Goal: Navigation & Orientation: Understand site structure

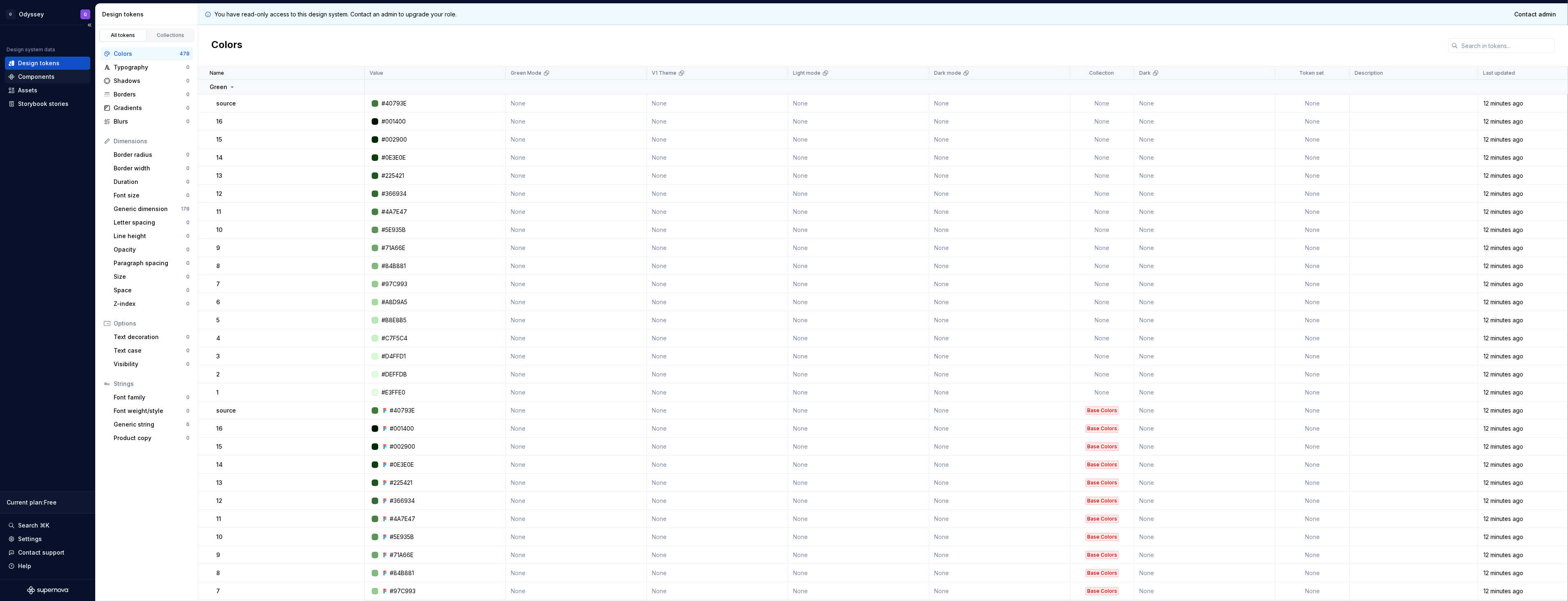
click at [41, 82] on div "Components" at bounding box center [47, 77] width 85 height 13
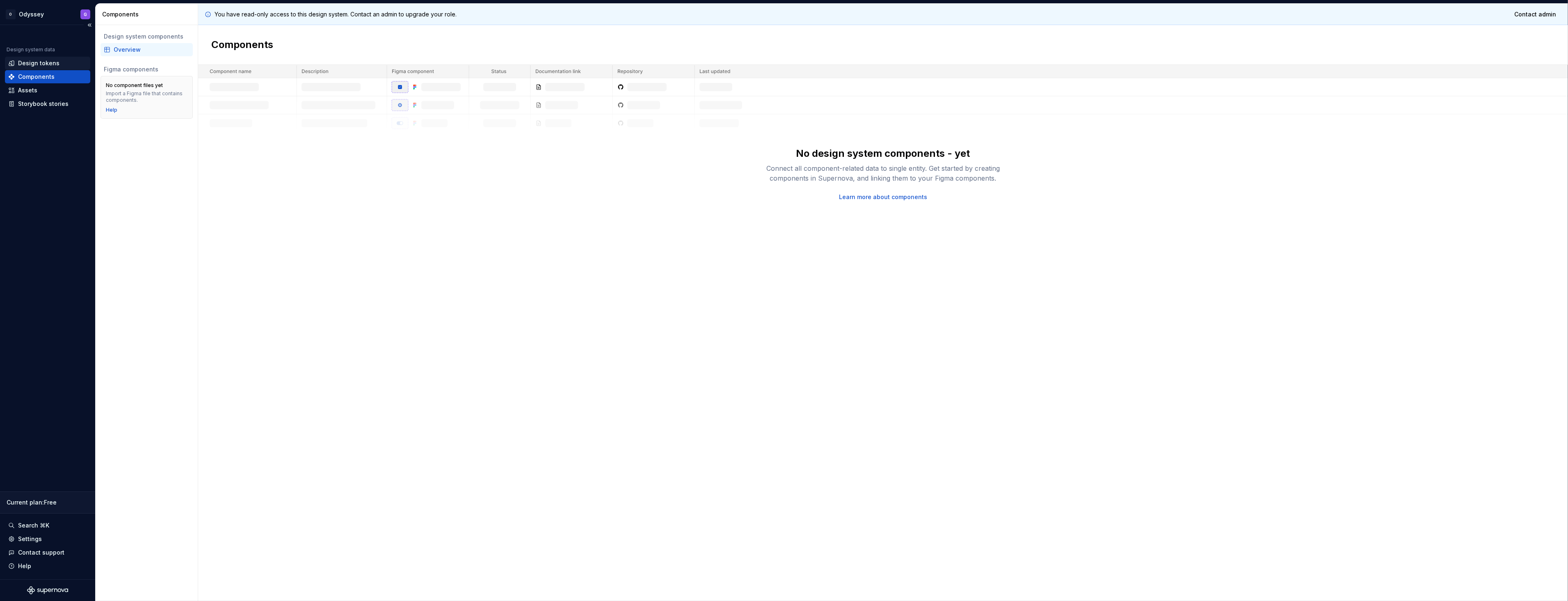
click at [33, 70] on div "Design tokens" at bounding box center [47, 62] width 85 height 13
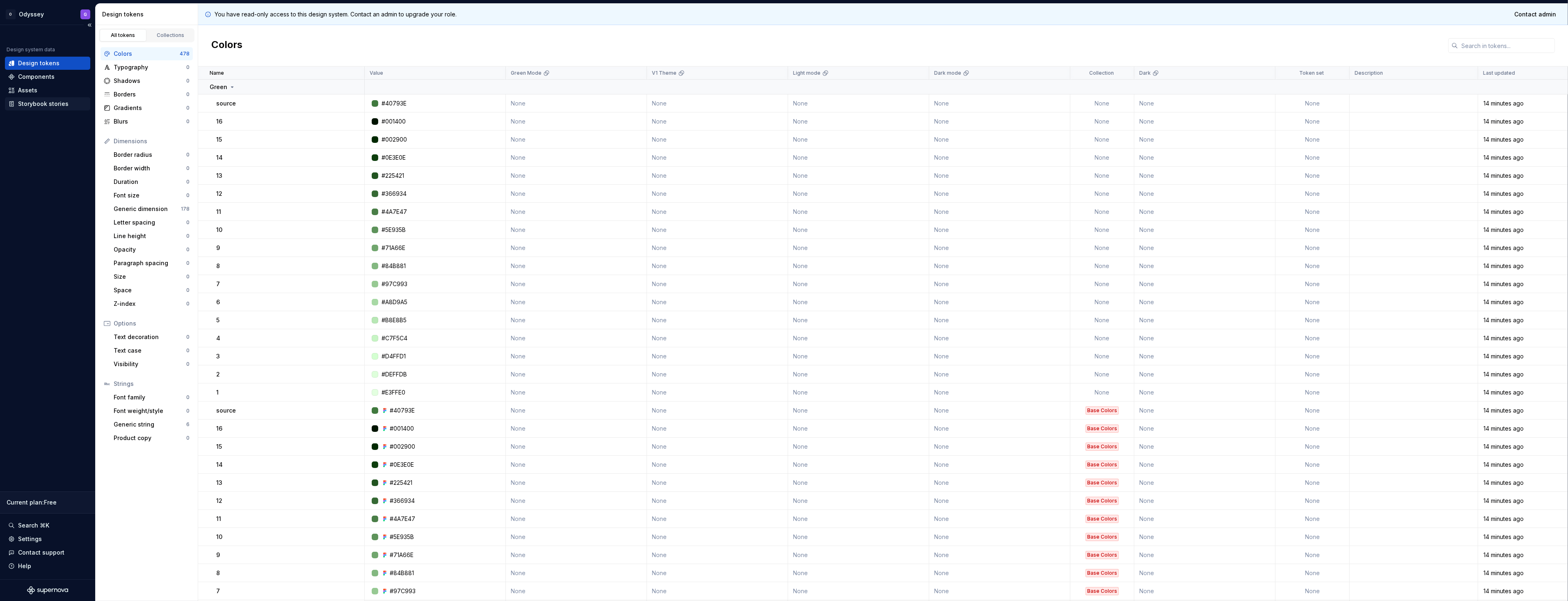
click at [59, 106] on div "Storybook stories" at bounding box center [43, 103] width 50 height 8
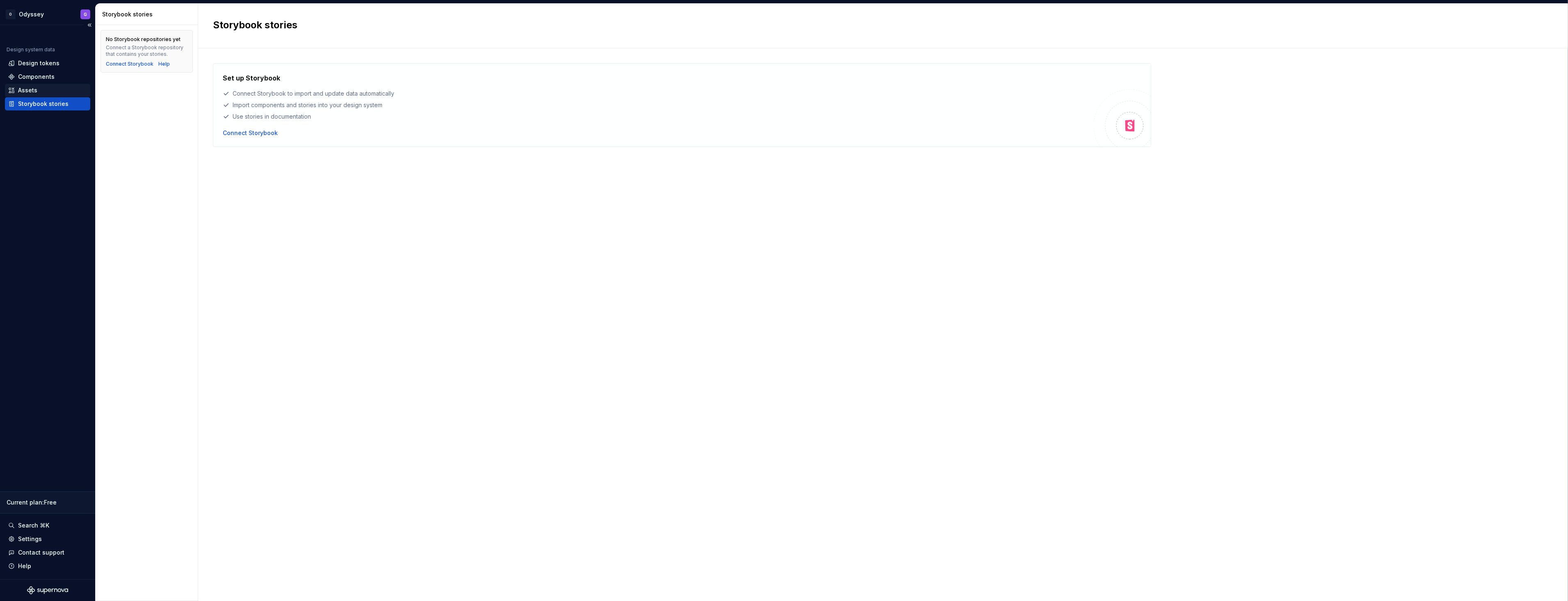
click at [50, 91] on div "Assets" at bounding box center [47, 90] width 79 height 8
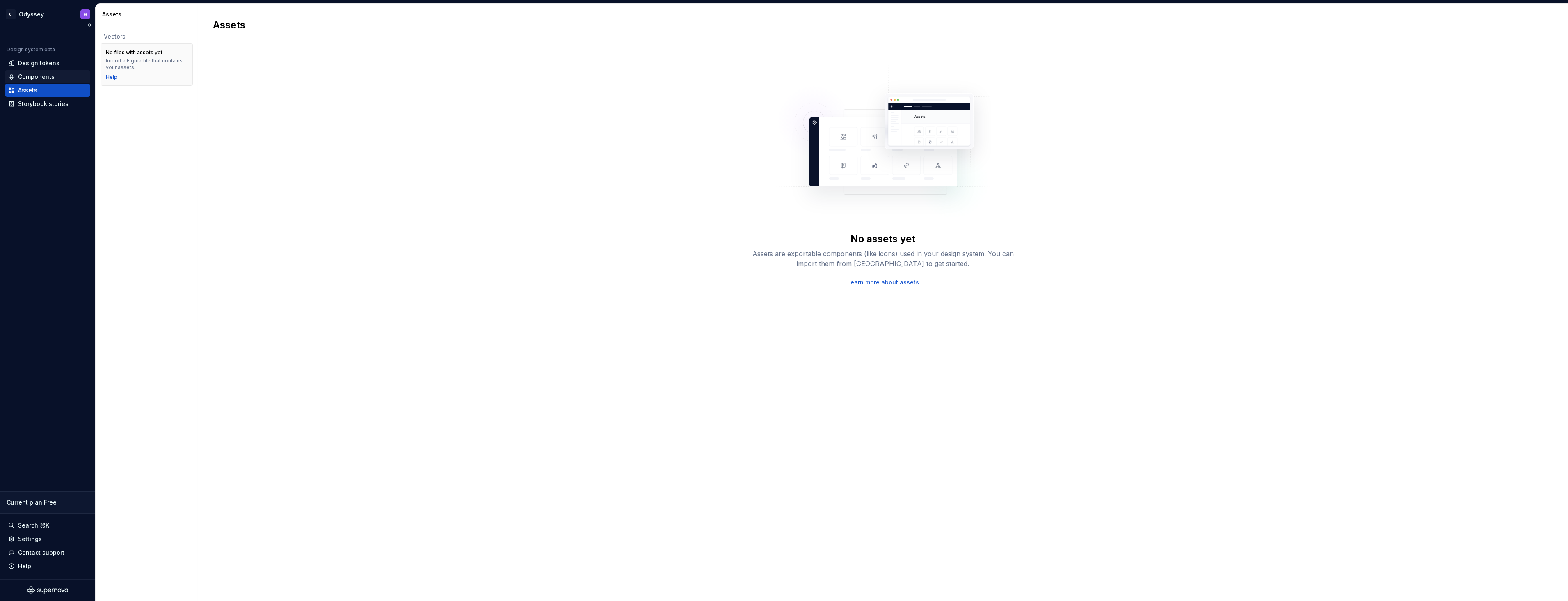
click at [38, 73] on div "Components" at bounding box center [37, 77] width 37 height 8
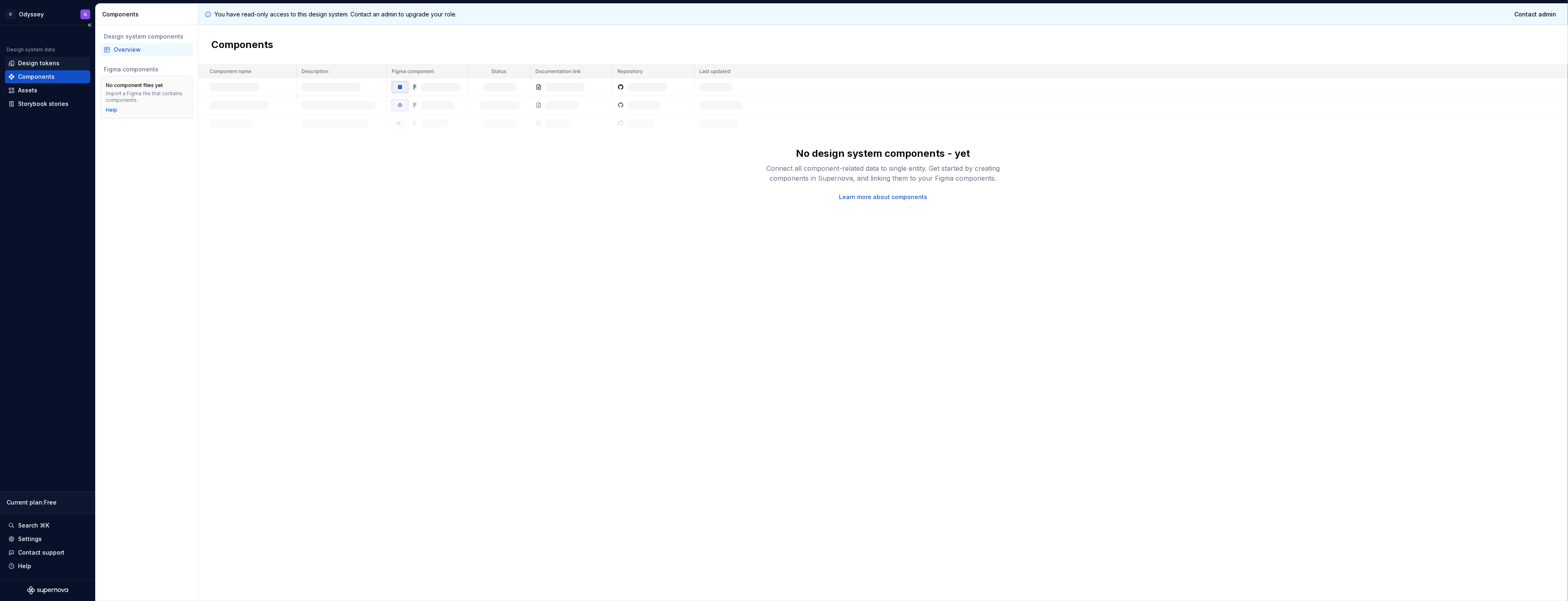
click at [61, 63] on div "Design tokens" at bounding box center [47, 62] width 79 height 8
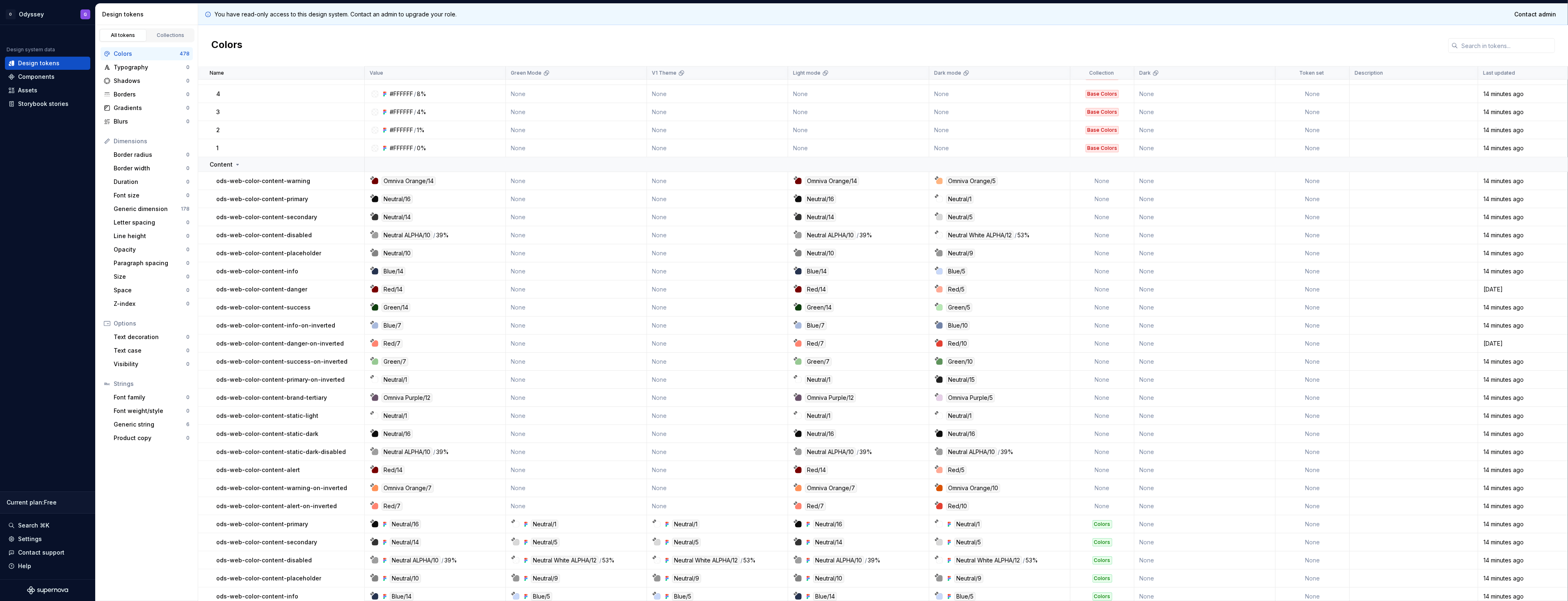
scroll to position [1253, 0]
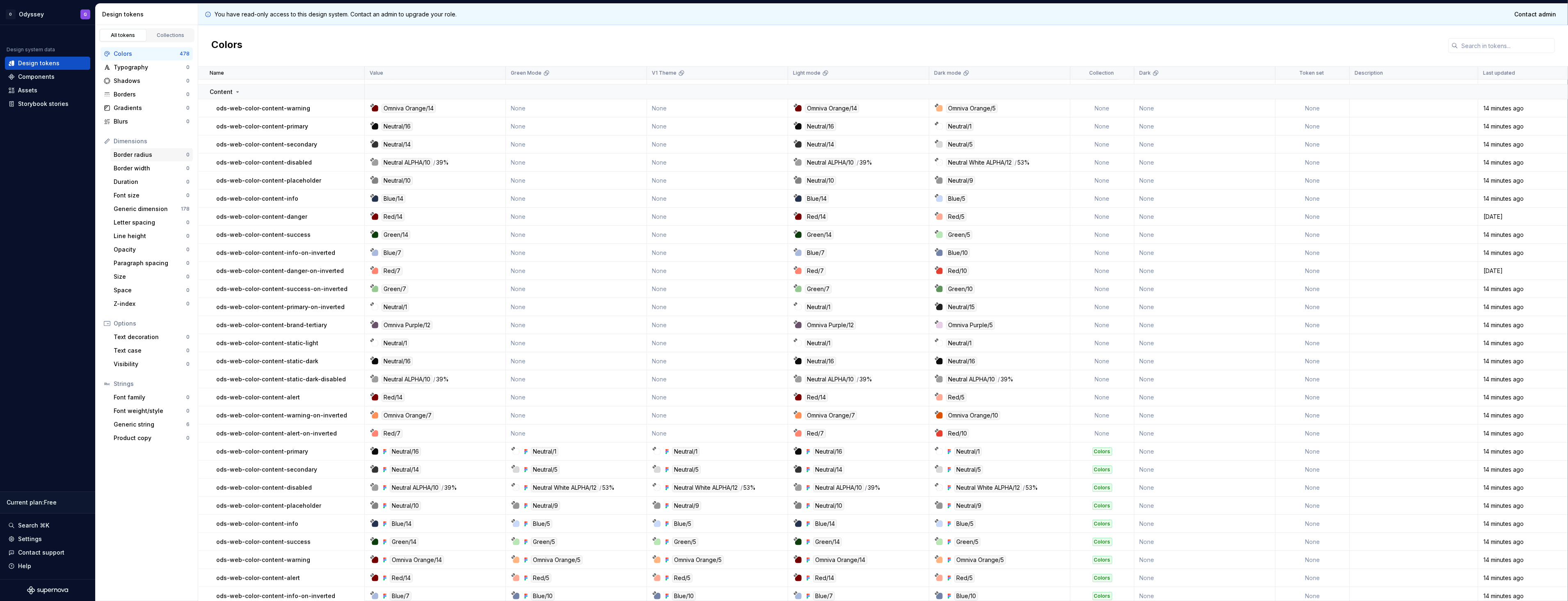
click at [150, 153] on div "Border radius" at bounding box center [150, 154] width 73 height 8
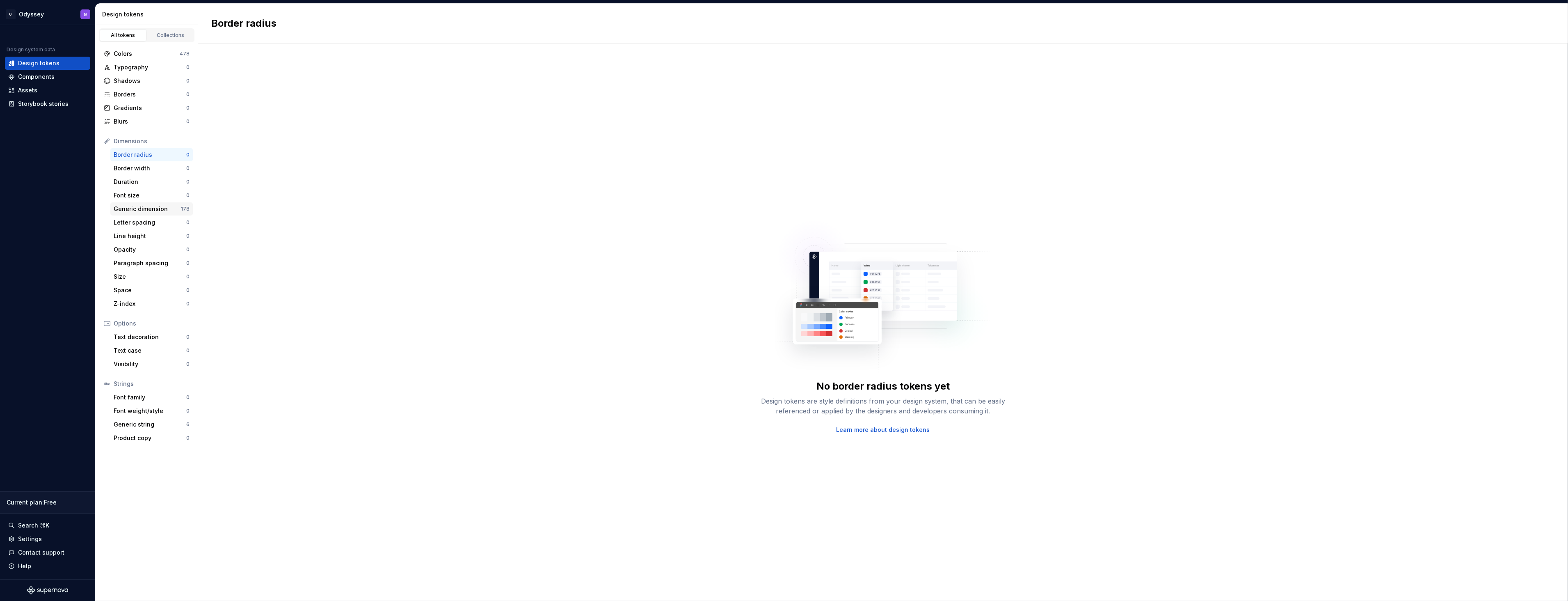
click at [150, 209] on div "Generic dimension" at bounding box center [147, 209] width 68 height 8
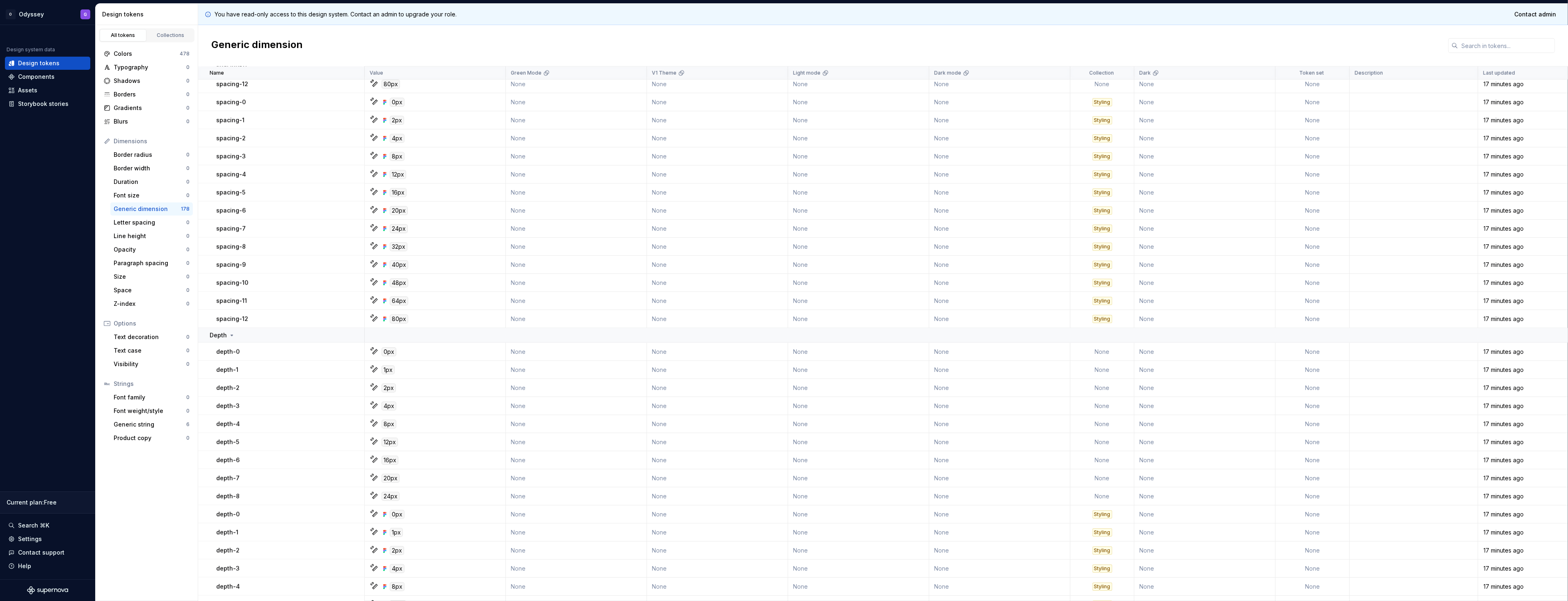
scroll to position [2022, 0]
click at [140, 50] on div "Colors" at bounding box center [146, 53] width 66 height 8
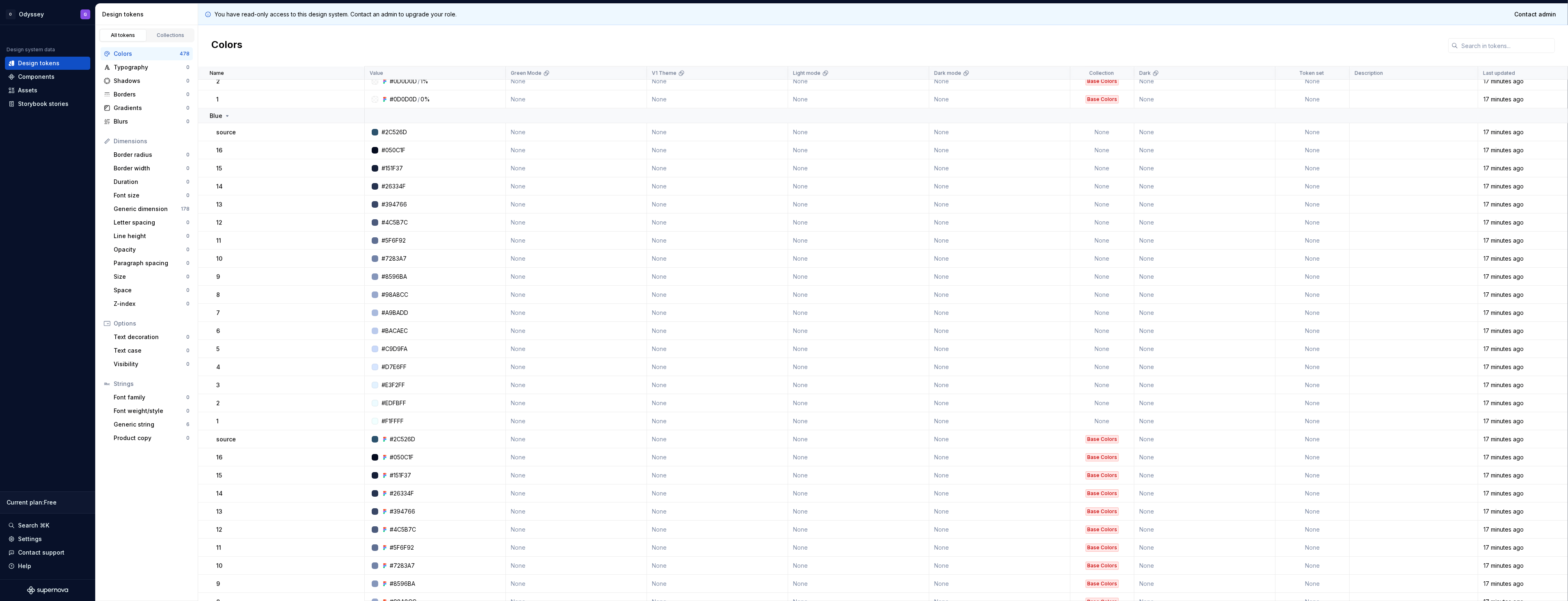
scroll to position [5214, 0]
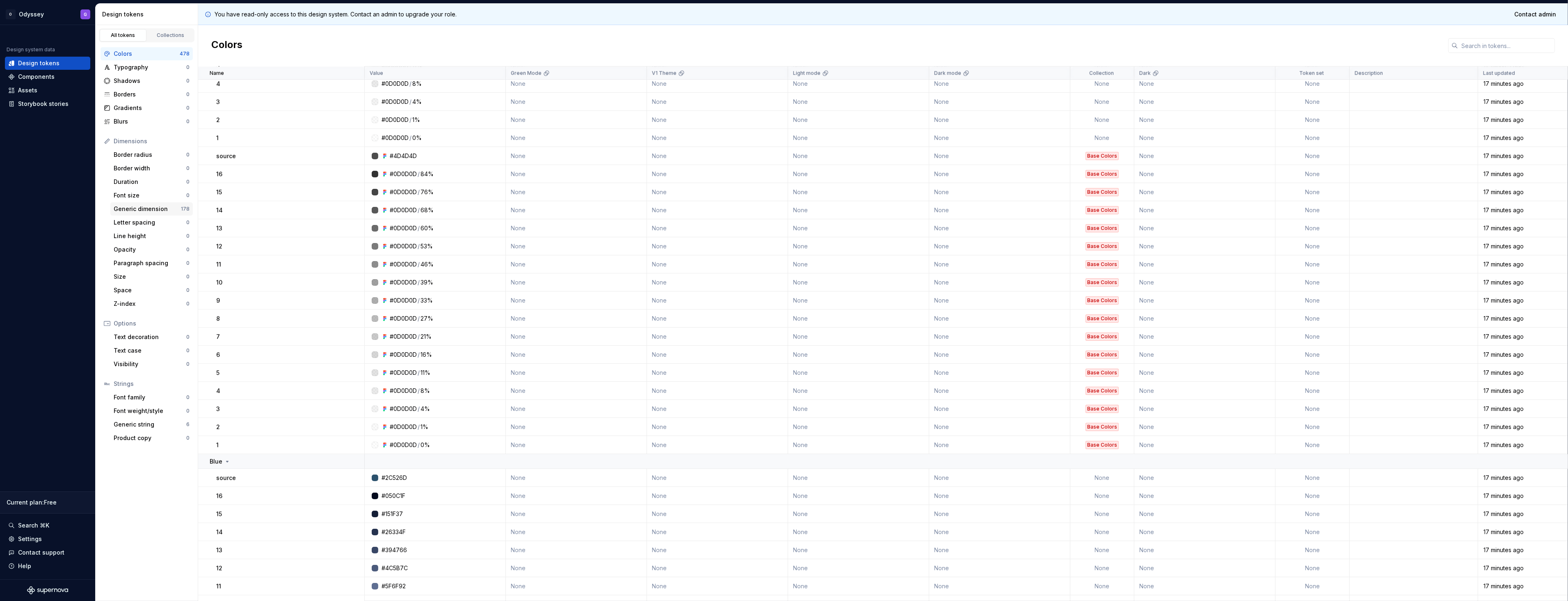
click at [130, 209] on div "Generic dimension" at bounding box center [147, 209] width 68 height 8
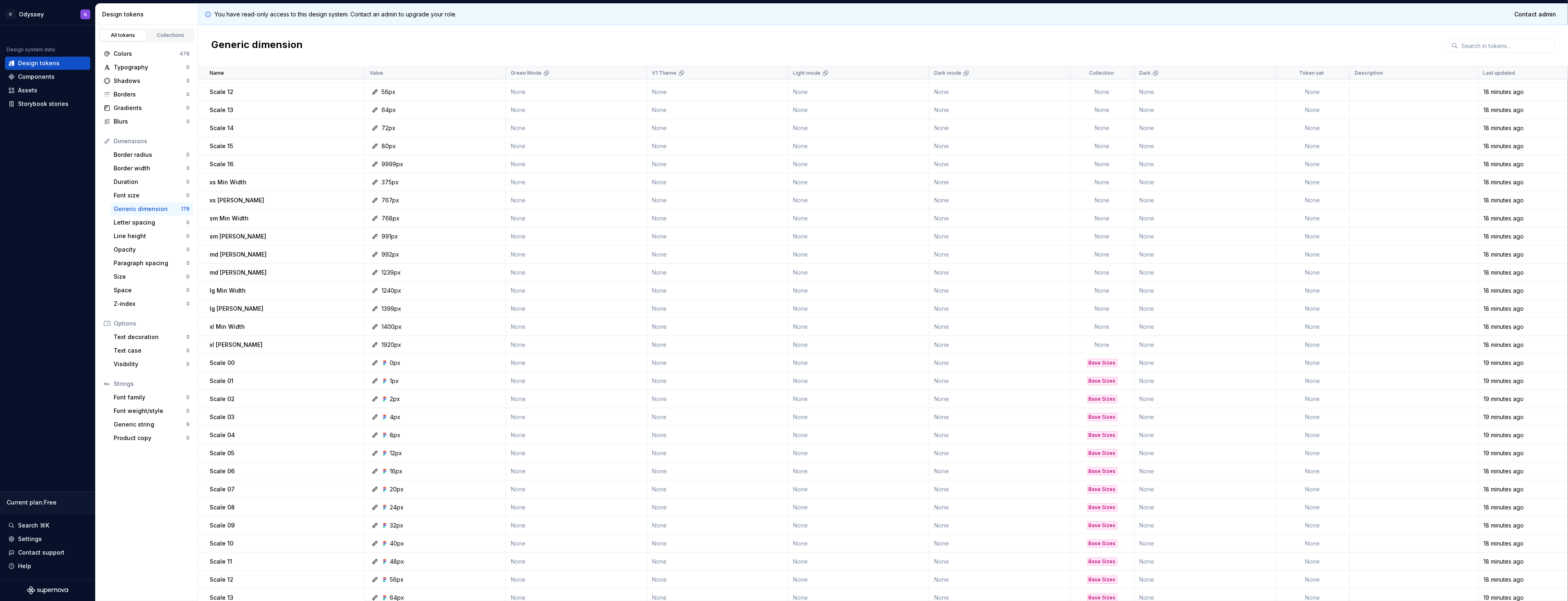
scroll to position [246, 0]
click at [129, 58] on div "Colors 478" at bounding box center [146, 54] width 92 height 13
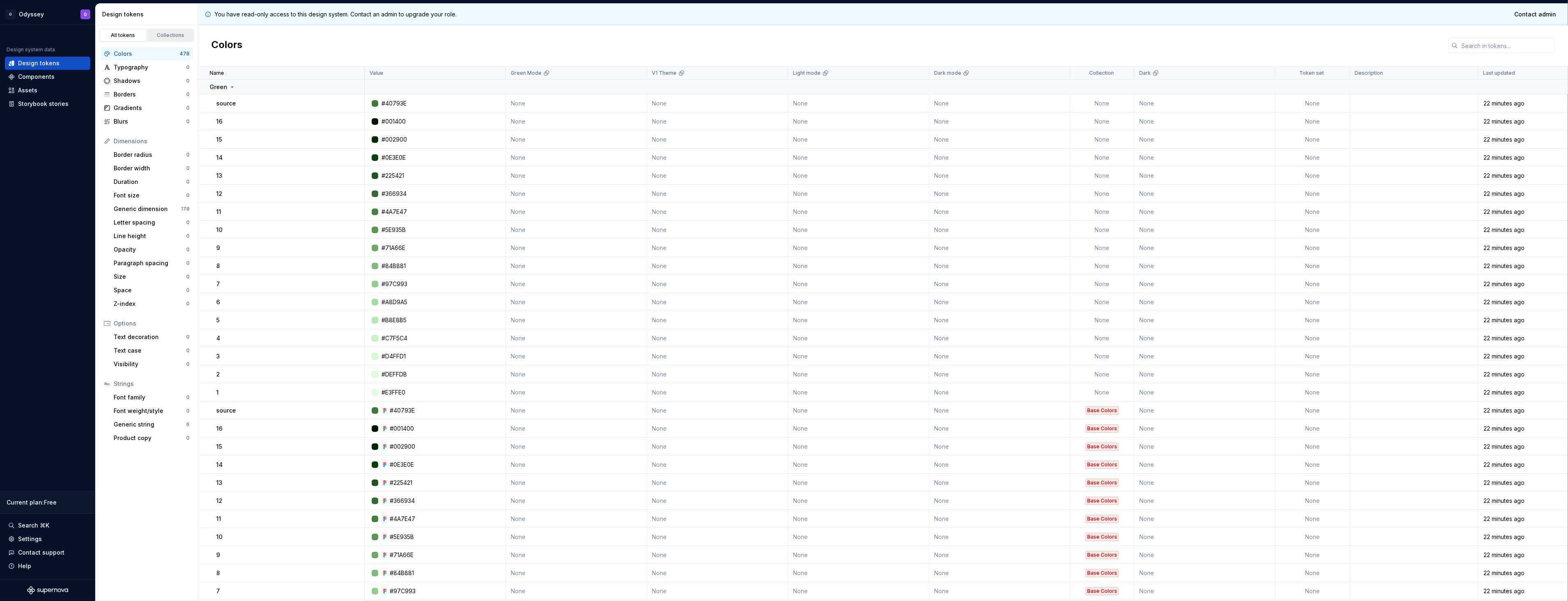
click at [165, 36] on div "Collections" at bounding box center [171, 34] width 41 height 6
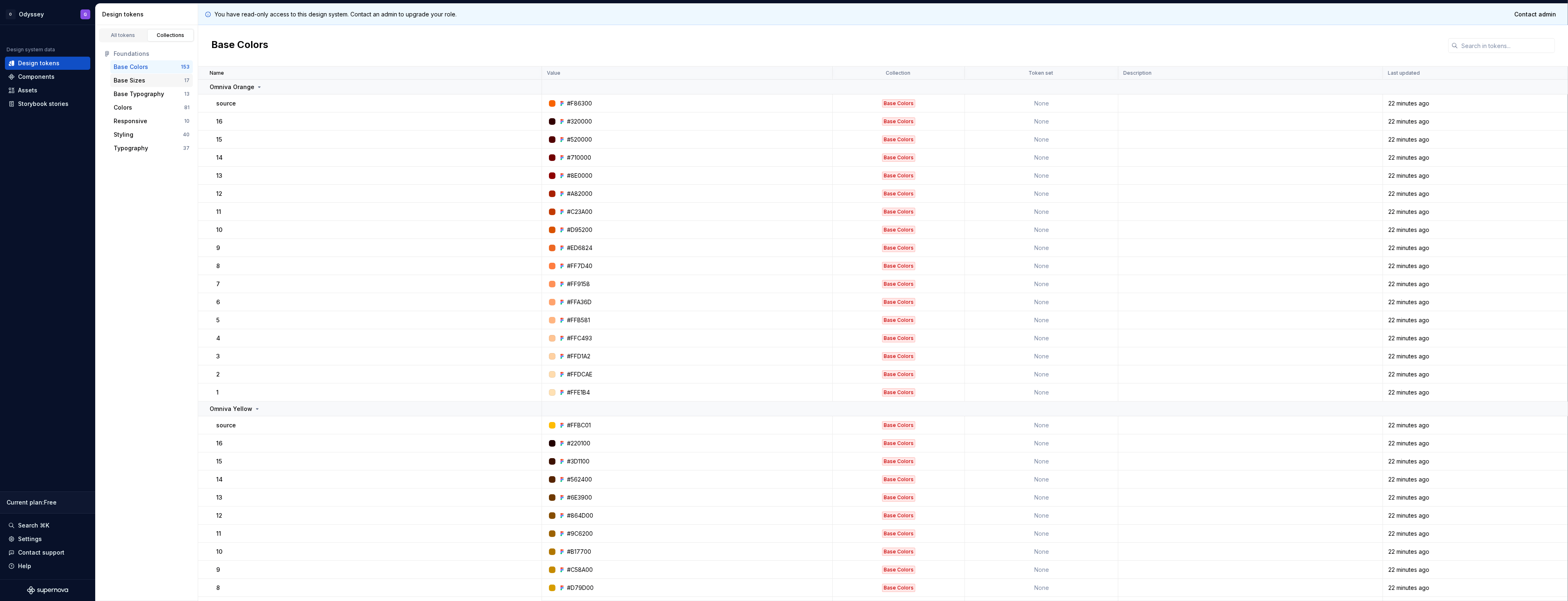
click at [153, 77] on div "Base Sizes" at bounding box center [149, 80] width 70 height 8
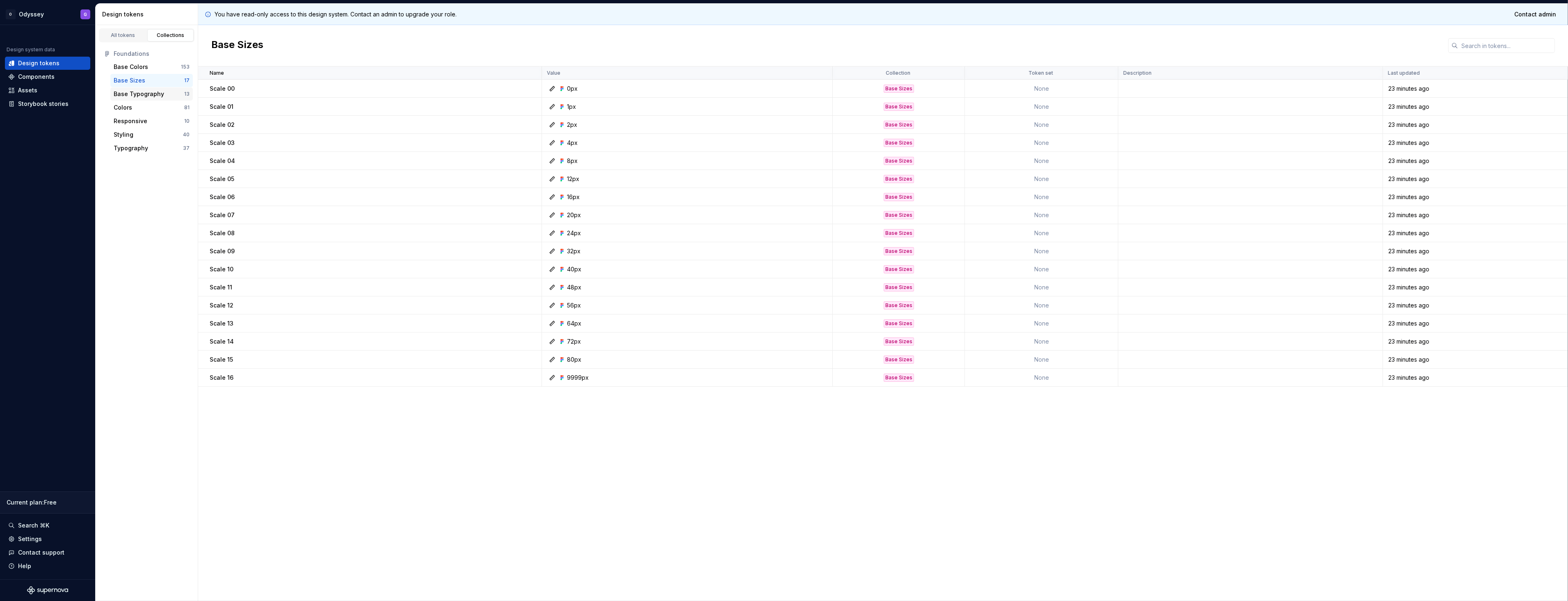
click at [152, 90] on div "Base Typography" at bounding box center [138, 93] width 50 height 8
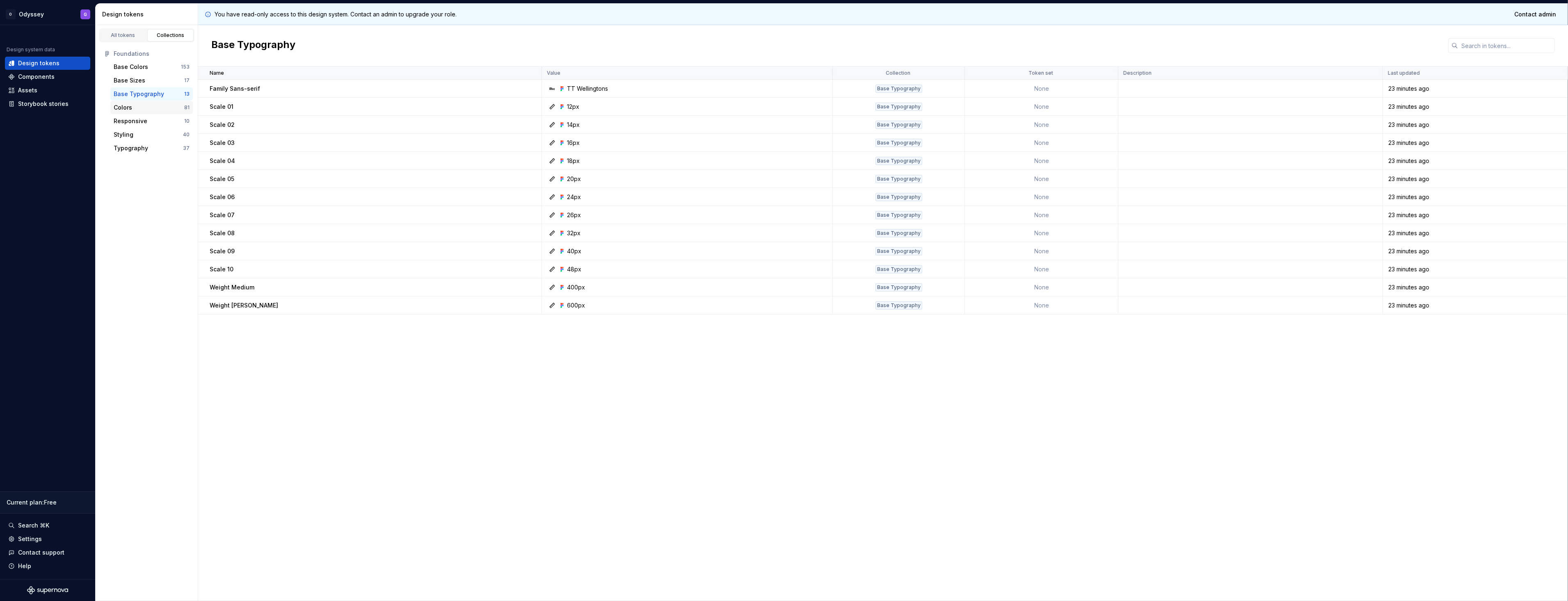
click at [150, 104] on div "Colors" at bounding box center [149, 107] width 70 height 8
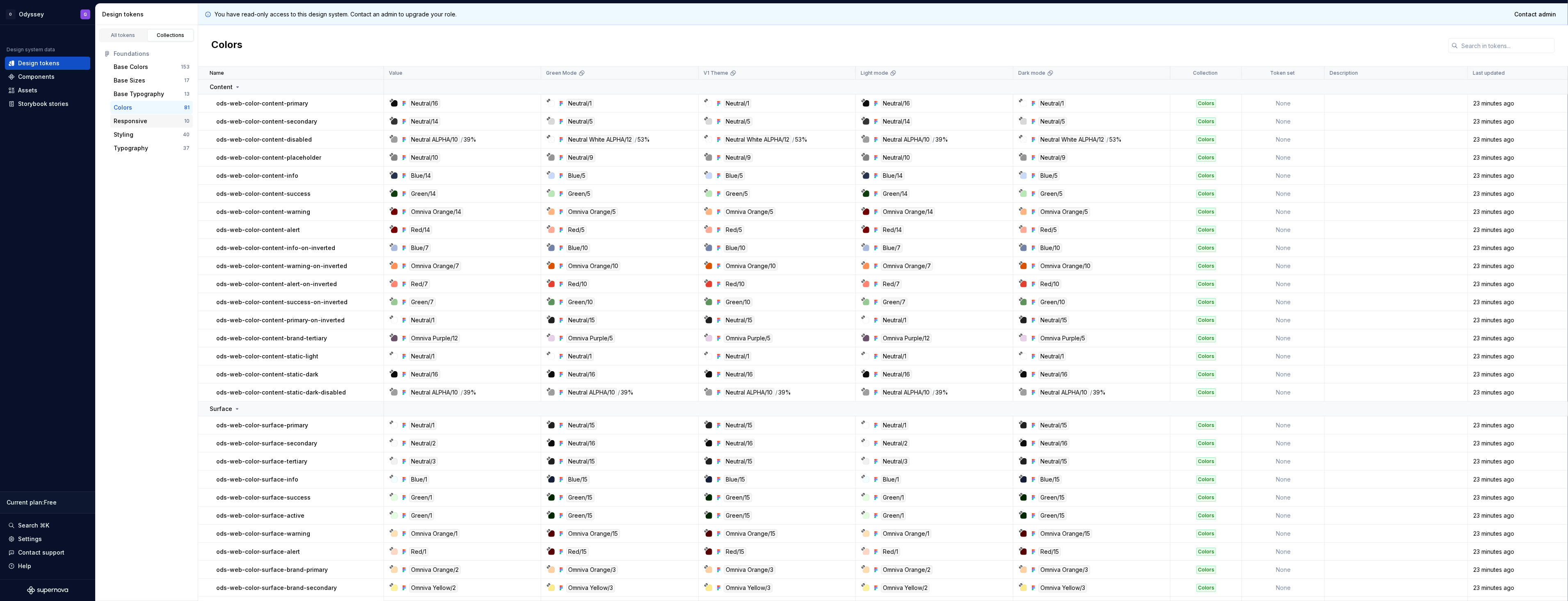
click at [177, 116] on div "Responsive 10" at bounding box center [151, 121] width 83 height 13
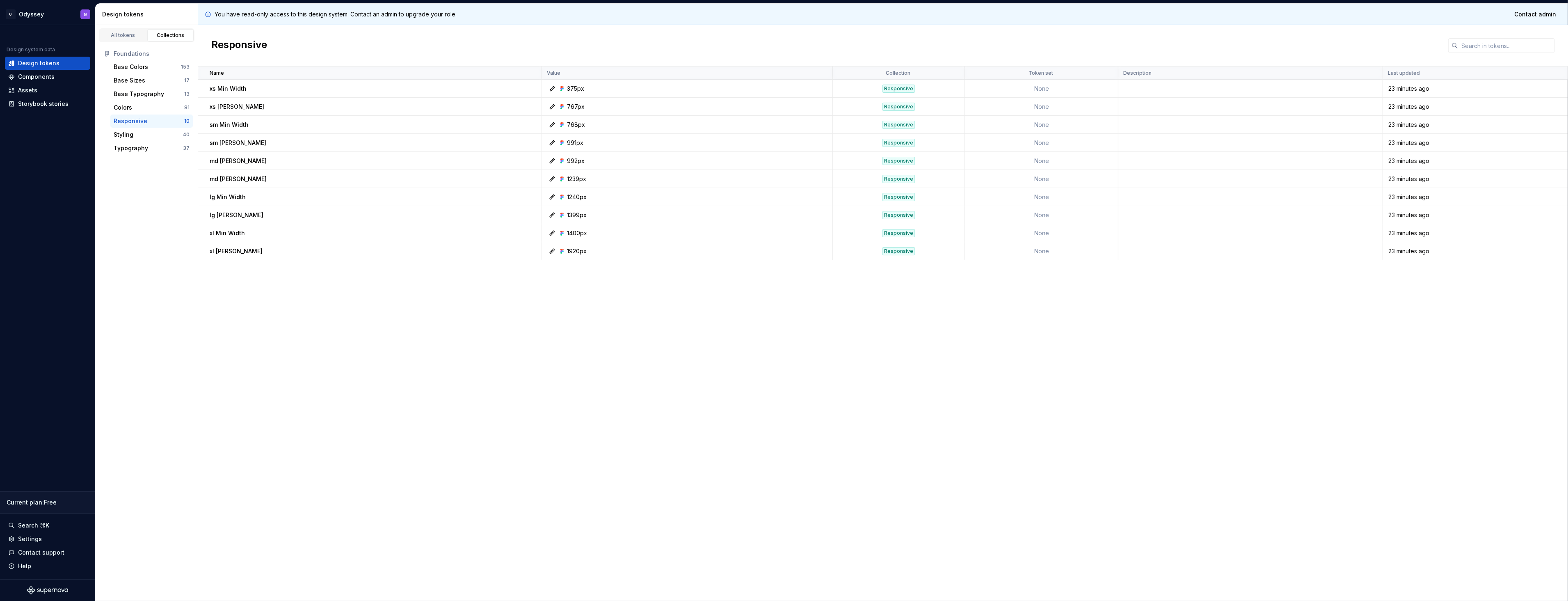
click at [176, 127] on div "Responsive 10" at bounding box center [151, 121] width 83 height 13
click at [175, 131] on div "Styling" at bounding box center [148, 134] width 69 height 8
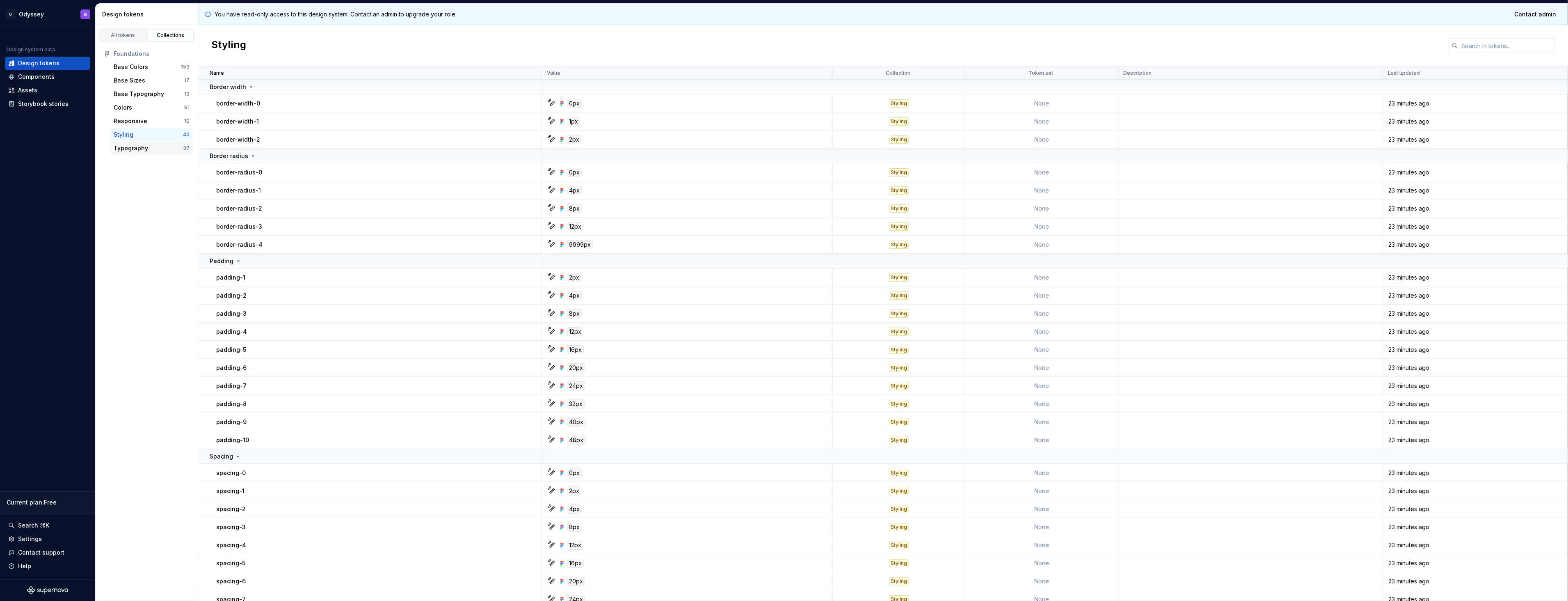
click at [174, 144] on div "Typography" at bounding box center [148, 148] width 69 height 8
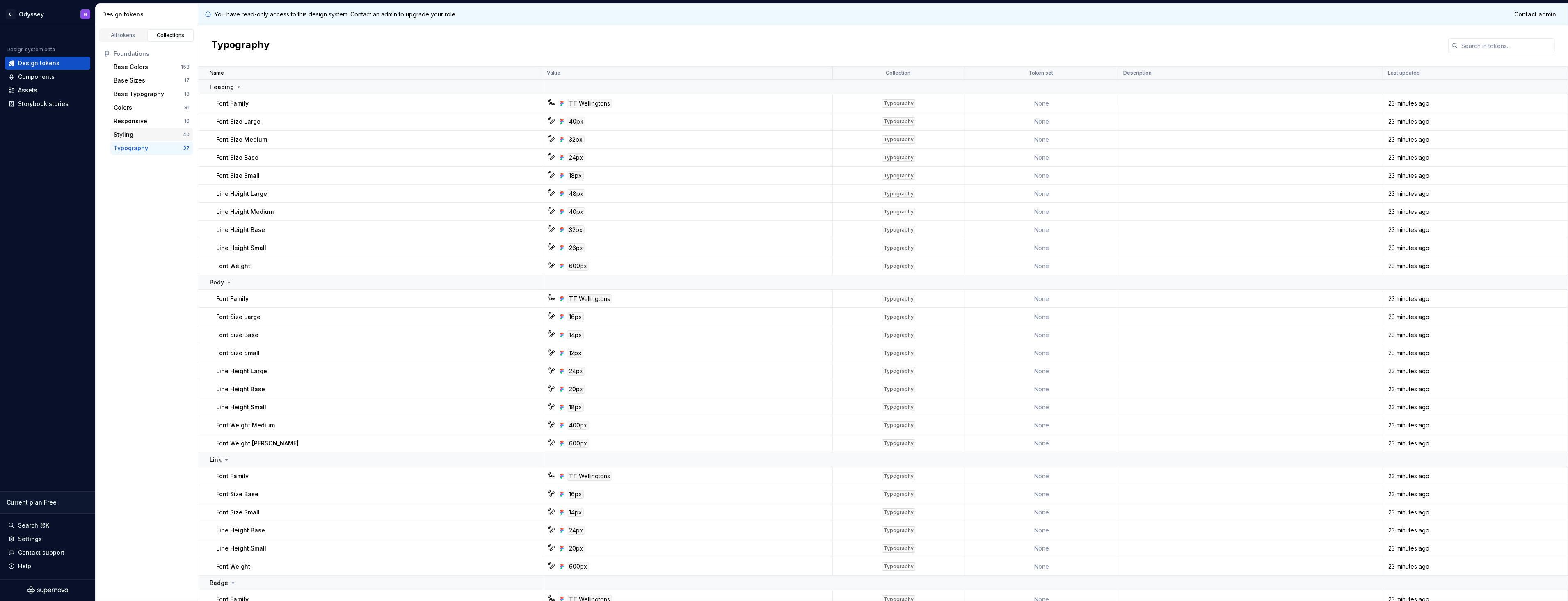
click at [173, 136] on div "Styling" at bounding box center [148, 134] width 69 height 8
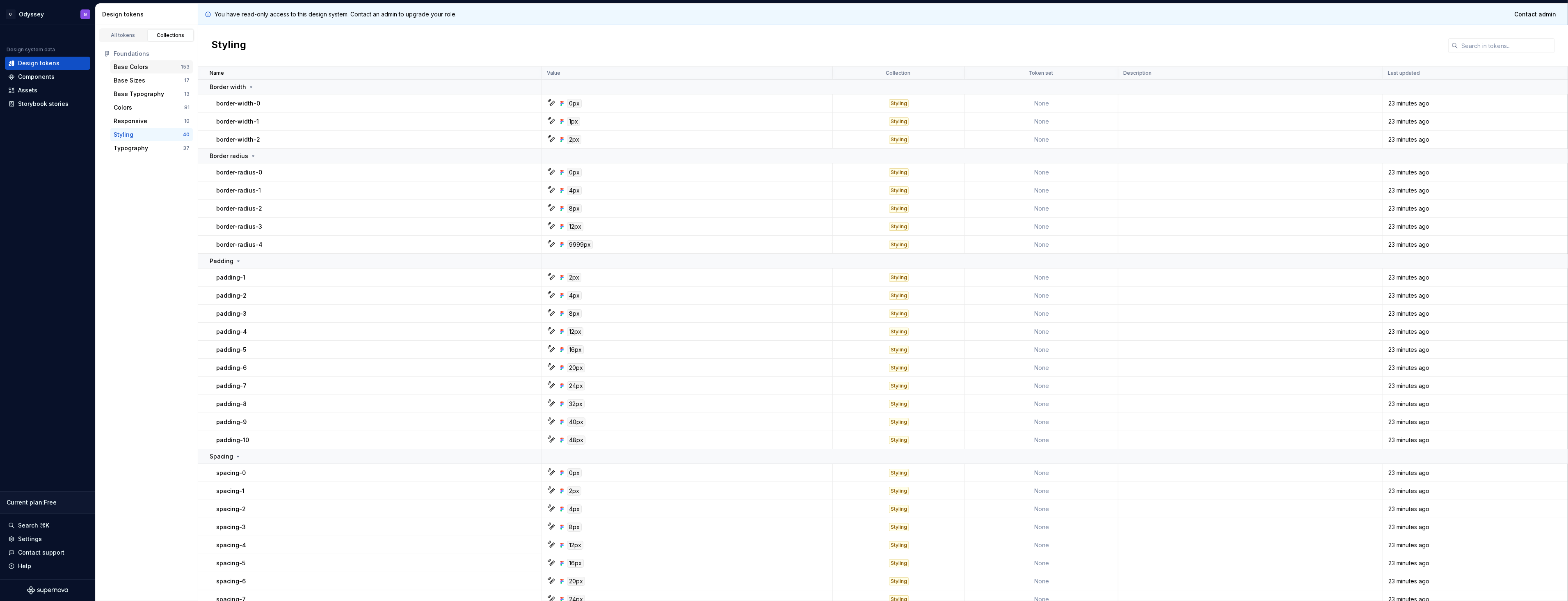
click at [133, 73] on div "Base Colors 153" at bounding box center [151, 67] width 83 height 13
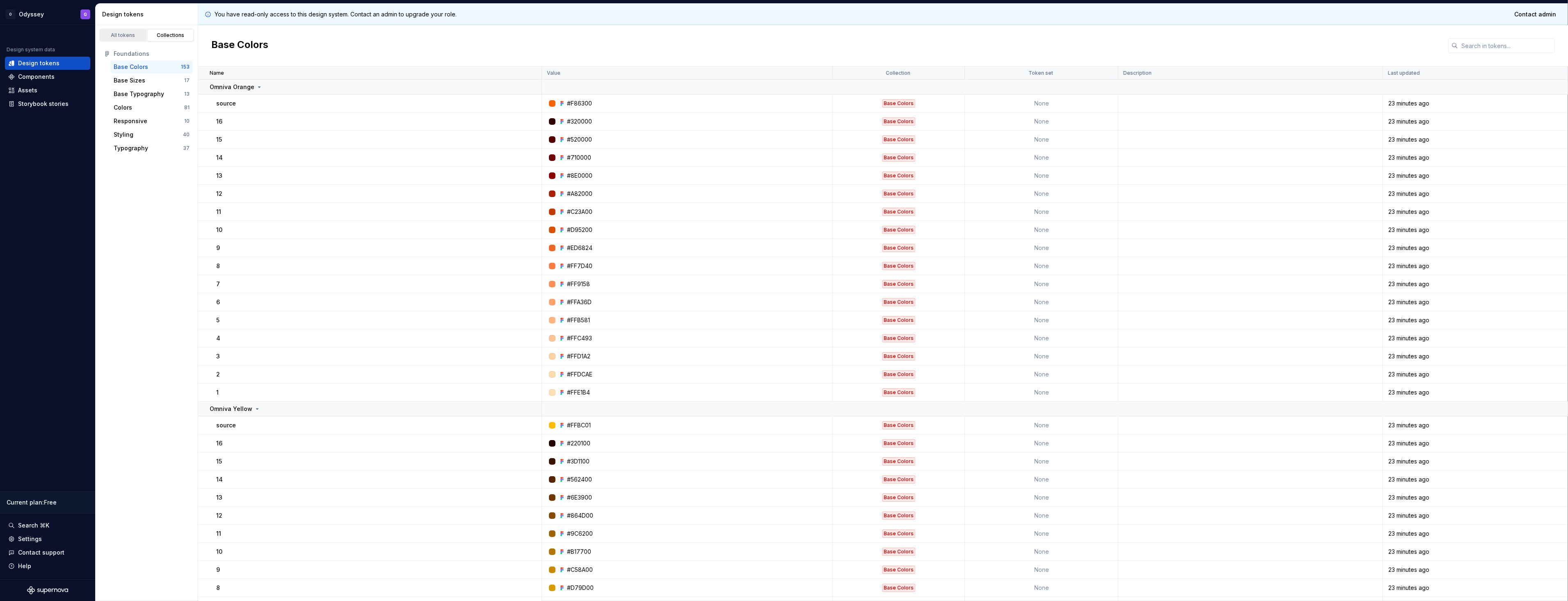
click at [128, 37] on div "All tokens" at bounding box center [123, 34] width 41 height 6
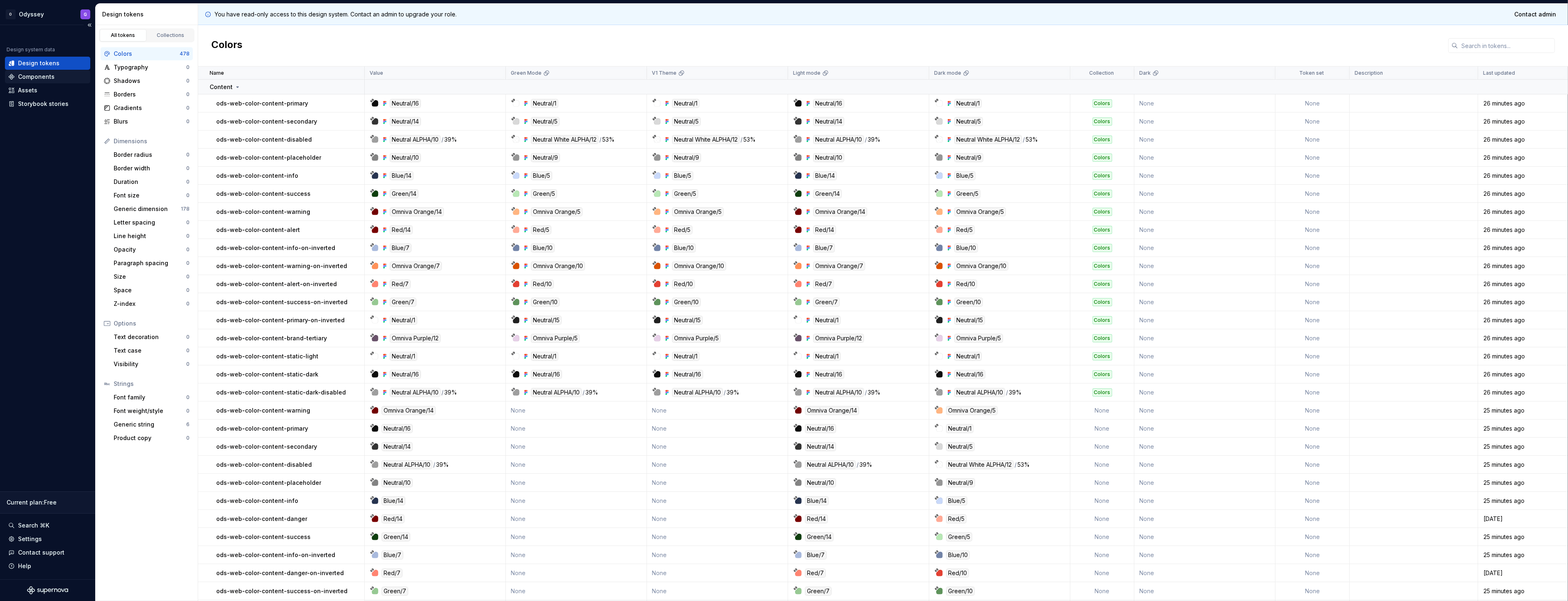
click at [48, 71] on div "Components" at bounding box center [47, 77] width 85 height 13
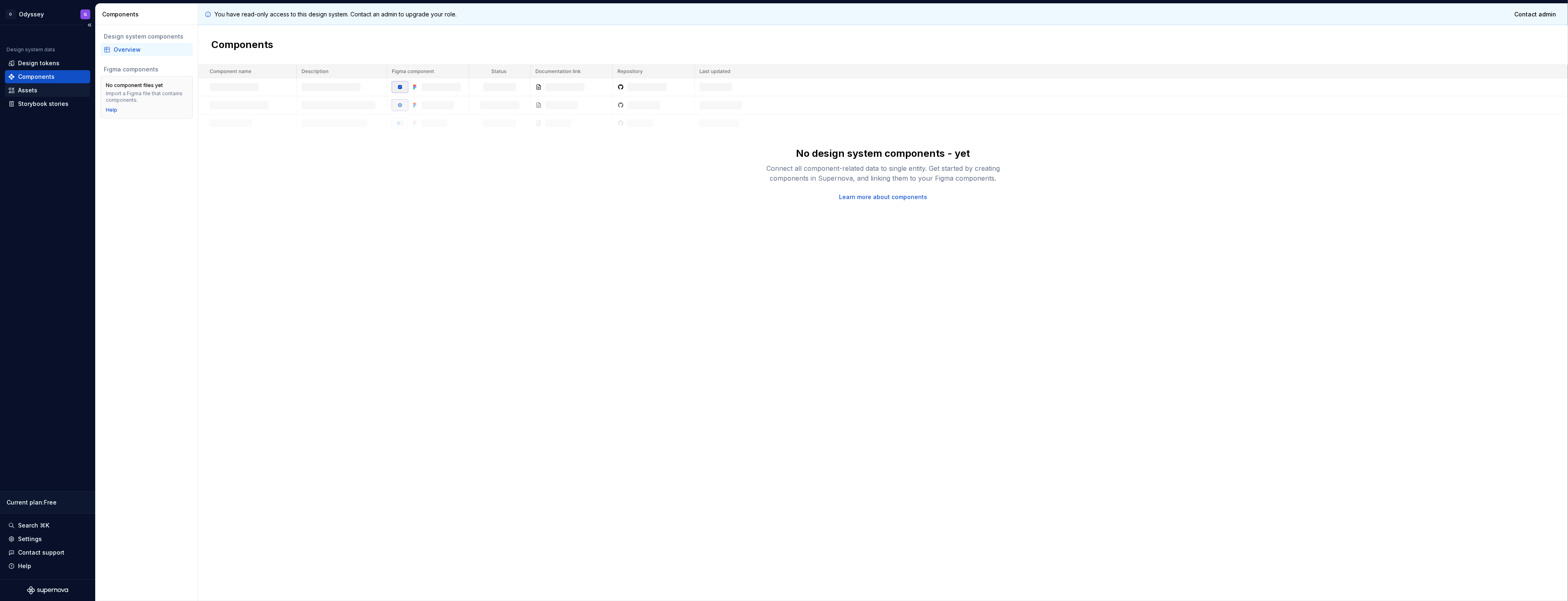
click at [39, 92] on div "Assets" at bounding box center [47, 90] width 79 height 8
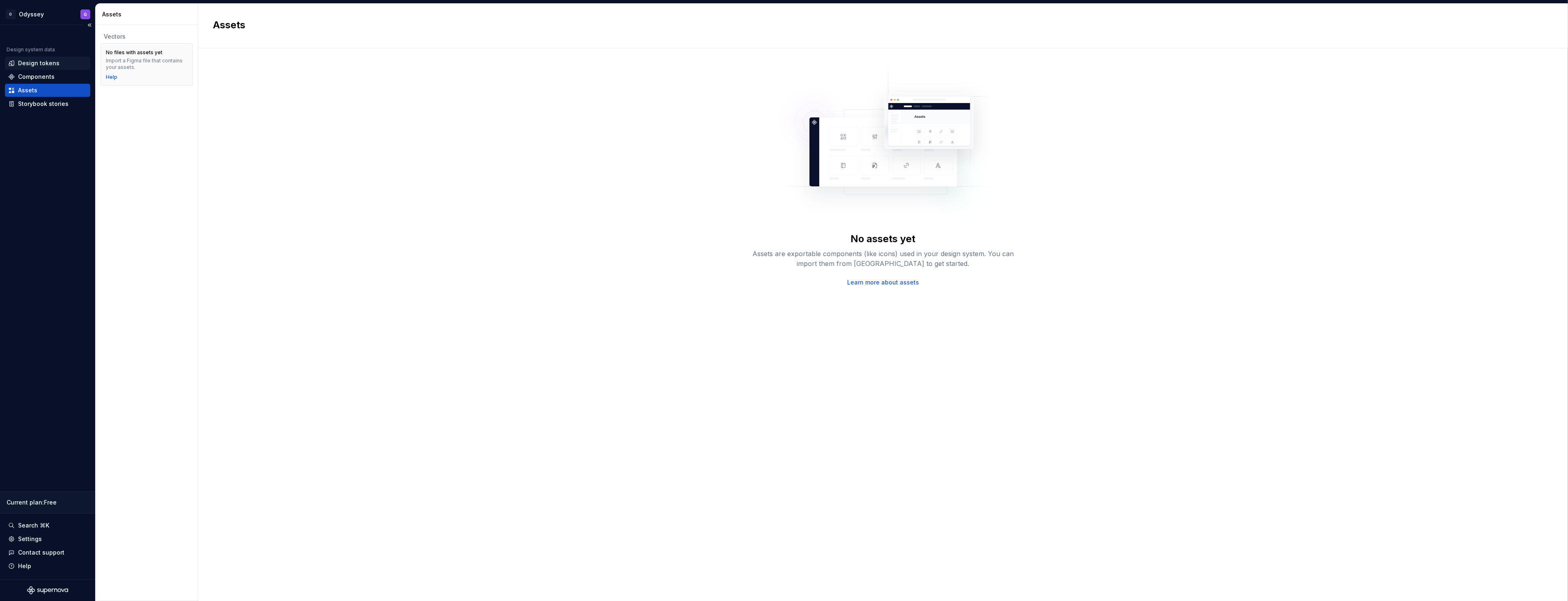
click at [41, 64] on div "Design tokens" at bounding box center [39, 62] width 41 height 8
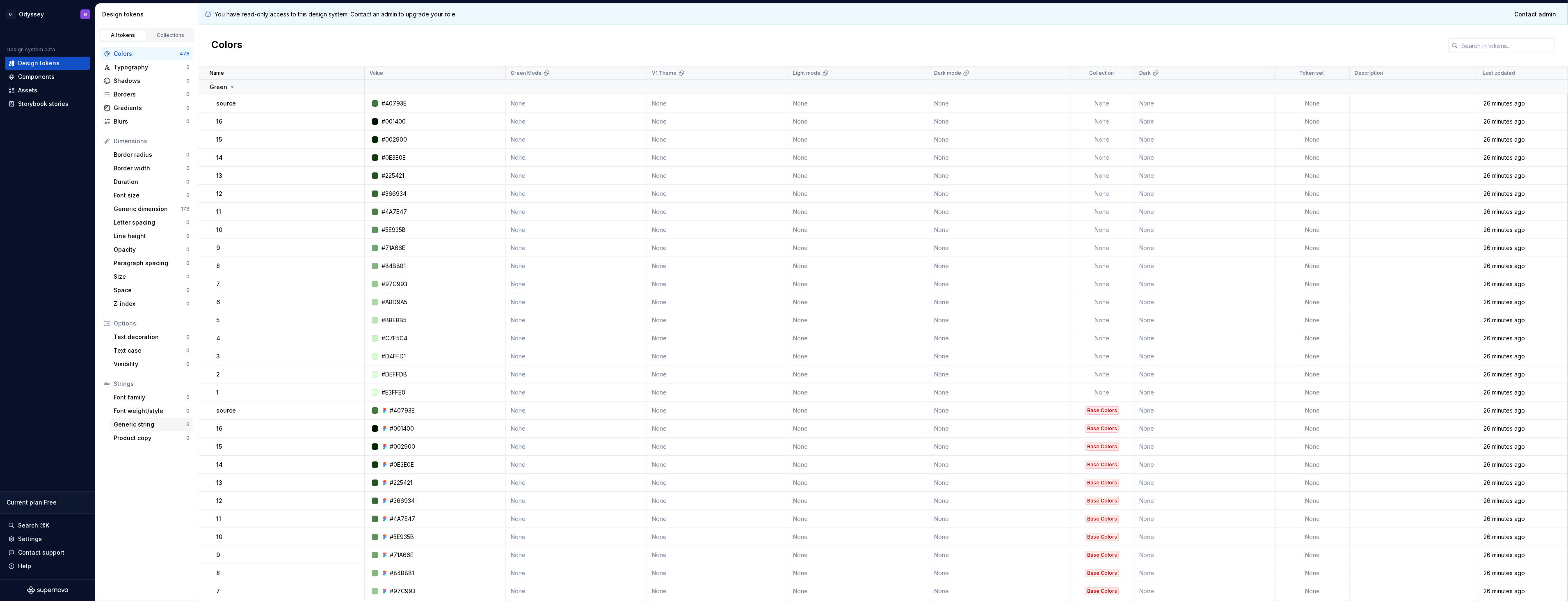
click at [134, 423] on div "Generic string" at bounding box center [150, 424] width 73 height 8
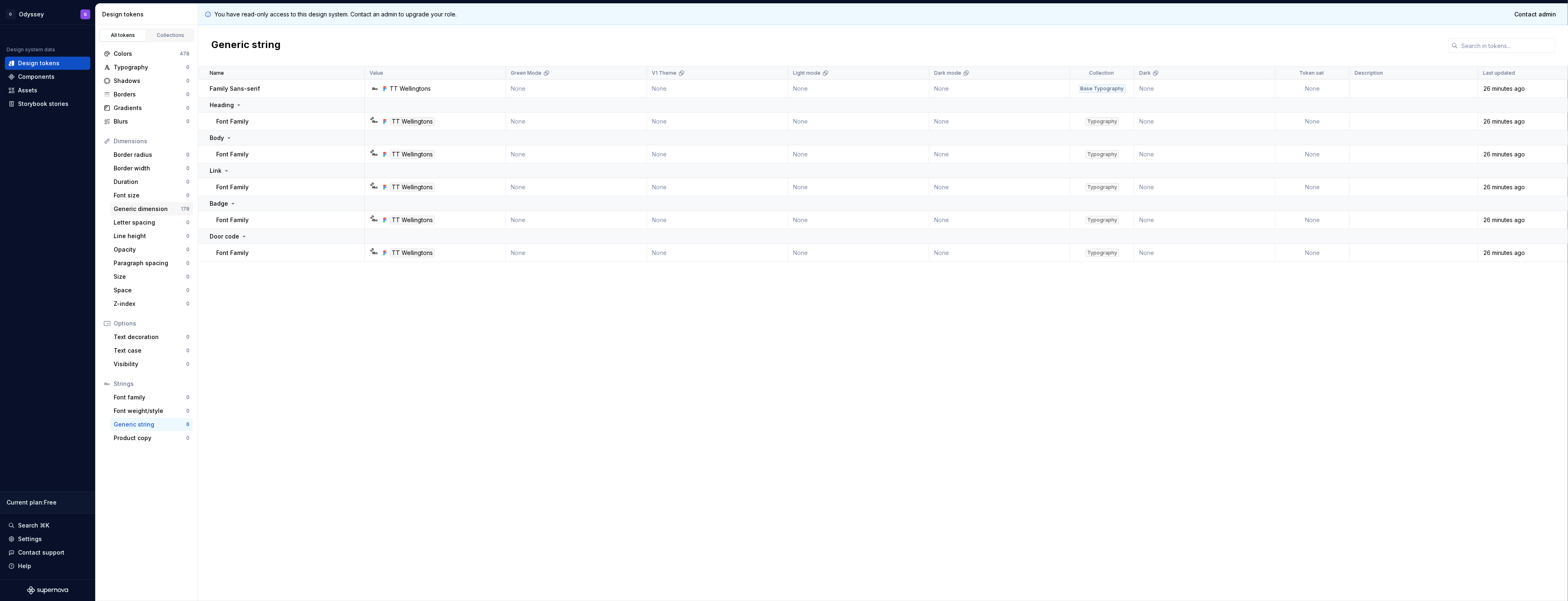
click at [145, 211] on div "Generic dimension" at bounding box center [147, 209] width 68 height 8
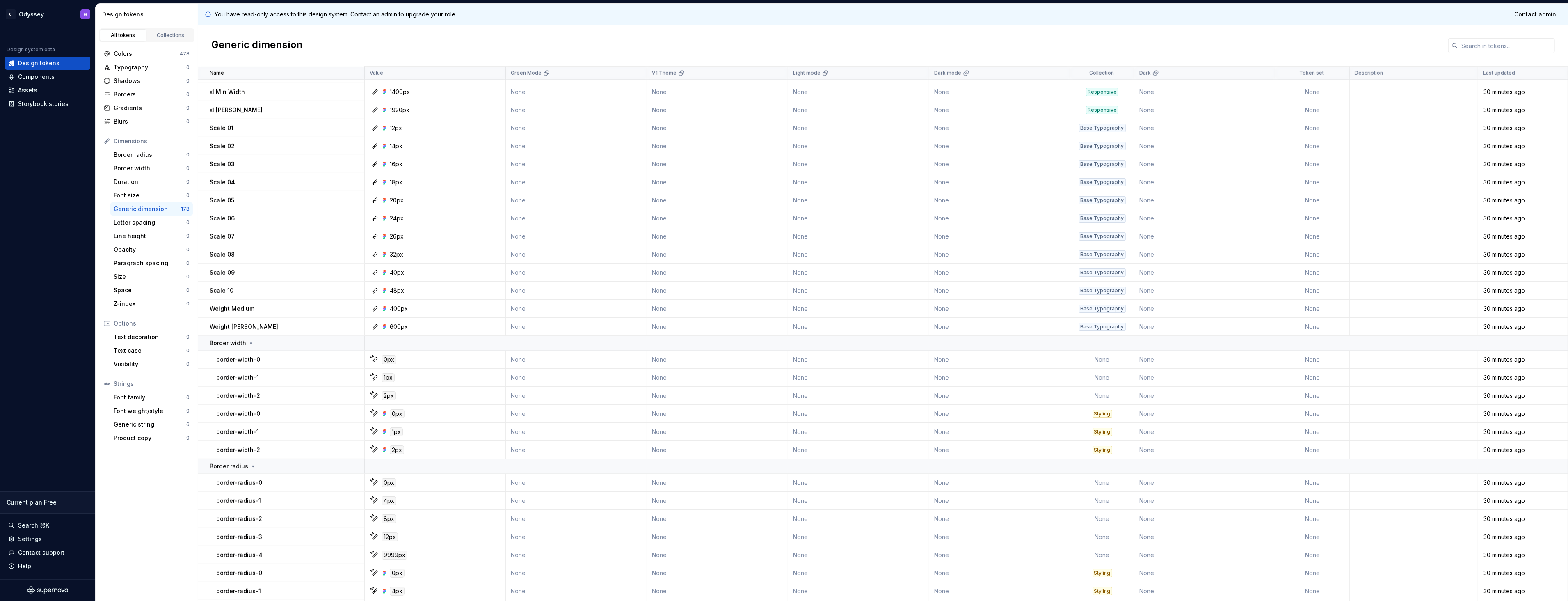
scroll to position [934, 0]
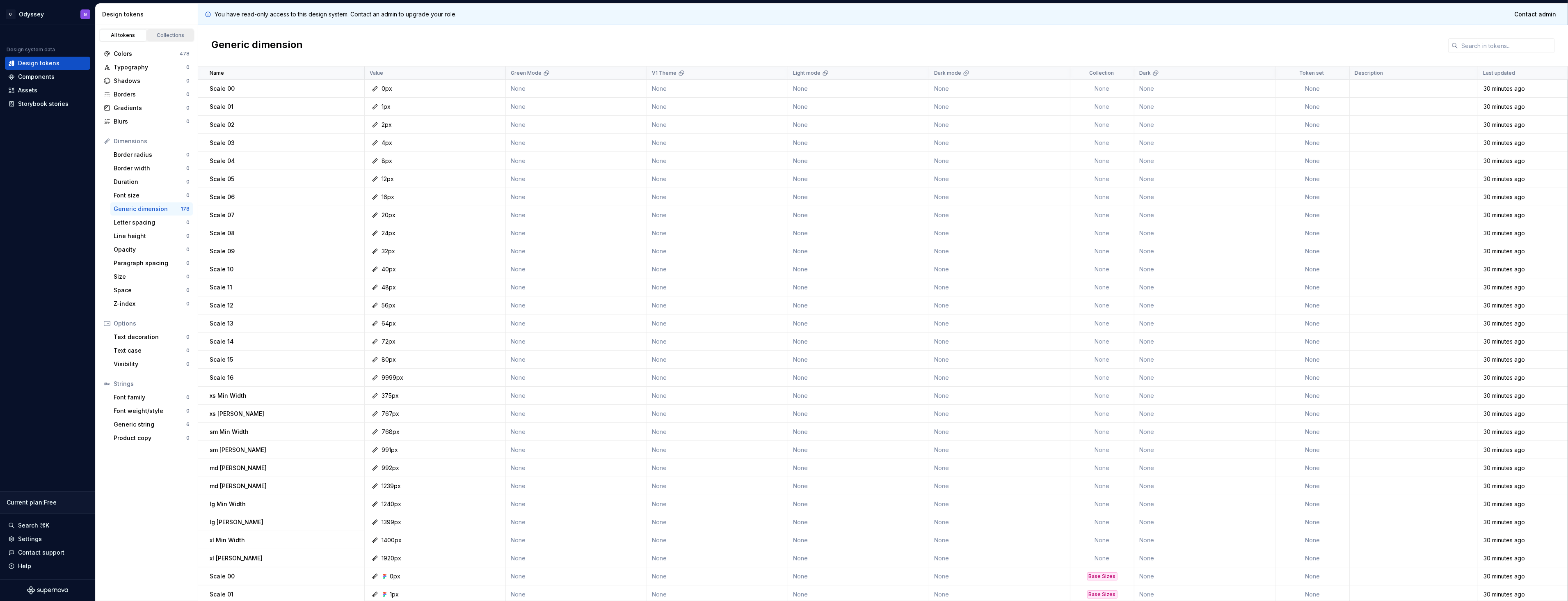
click at [164, 39] on link "Collections" at bounding box center [170, 35] width 47 height 12
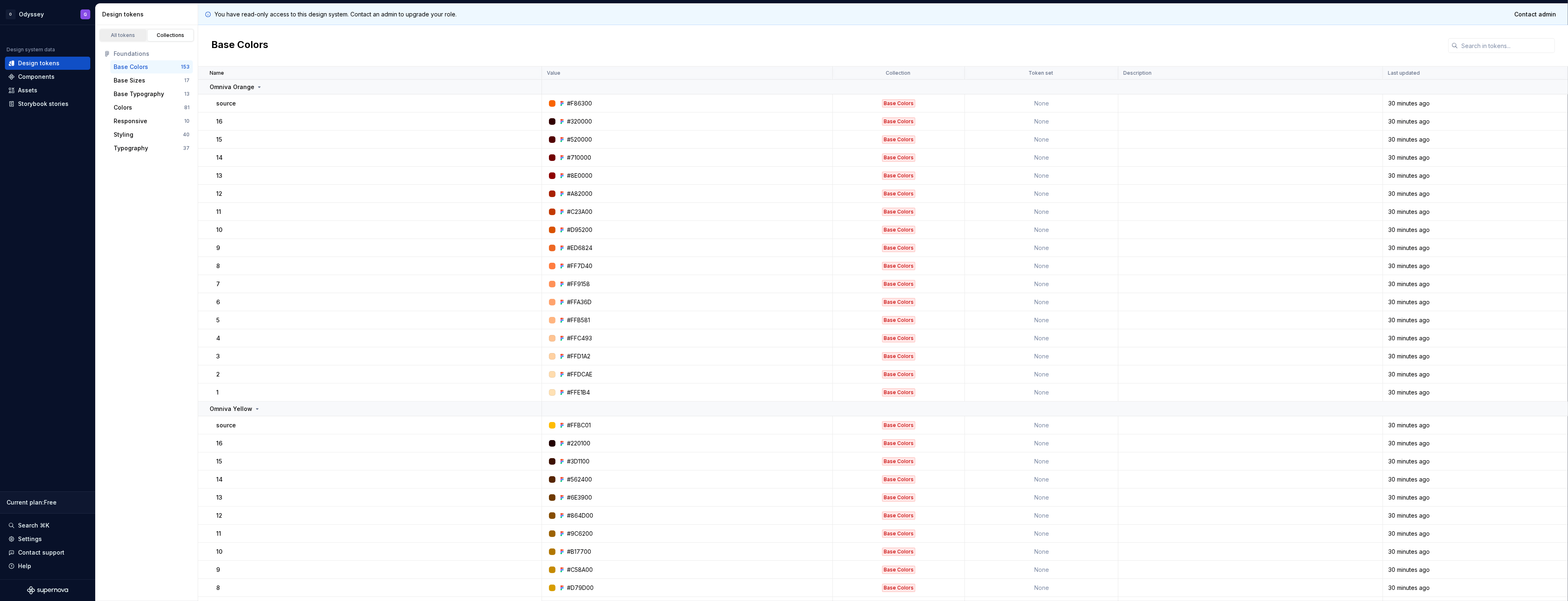
click at [134, 36] on div "All tokens" at bounding box center [123, 34] width 41 height 6
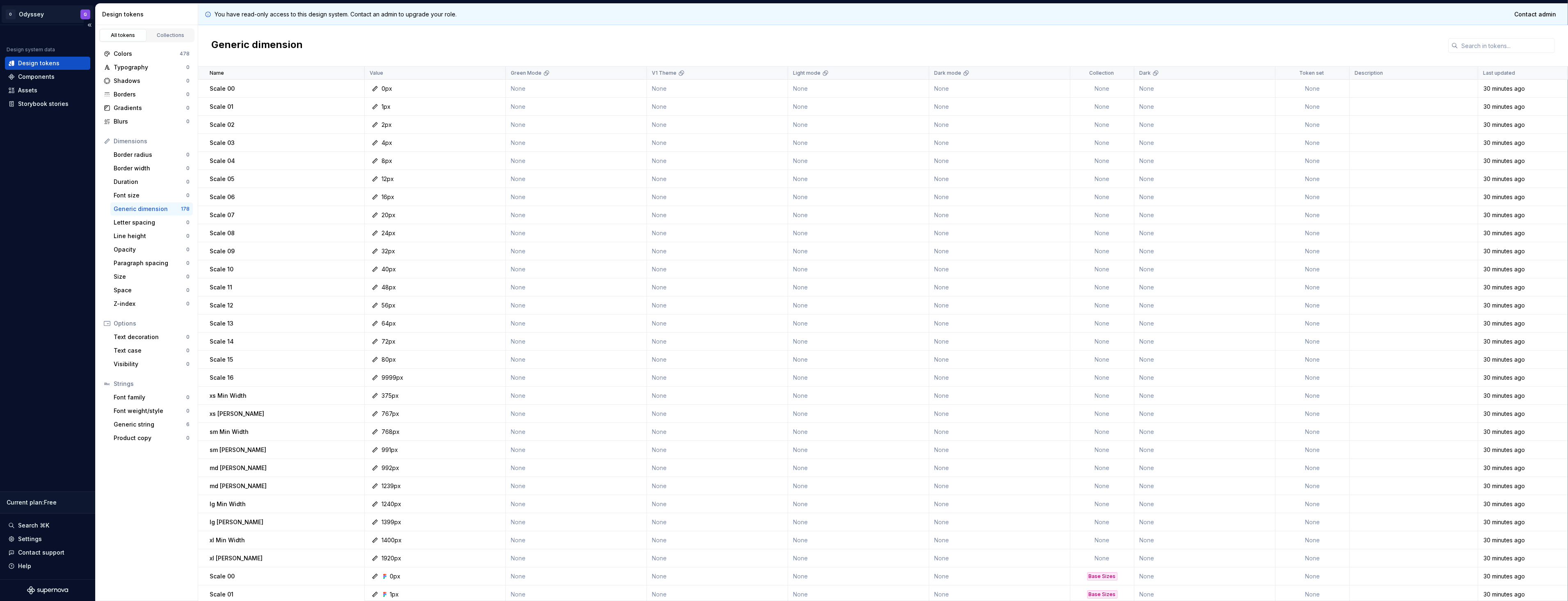
click at [40, 15] on html "O Odyssey G Design system data Design tokens Components Assets Storybook storie…" at bounding box center [784, 300] width 1568 height 601
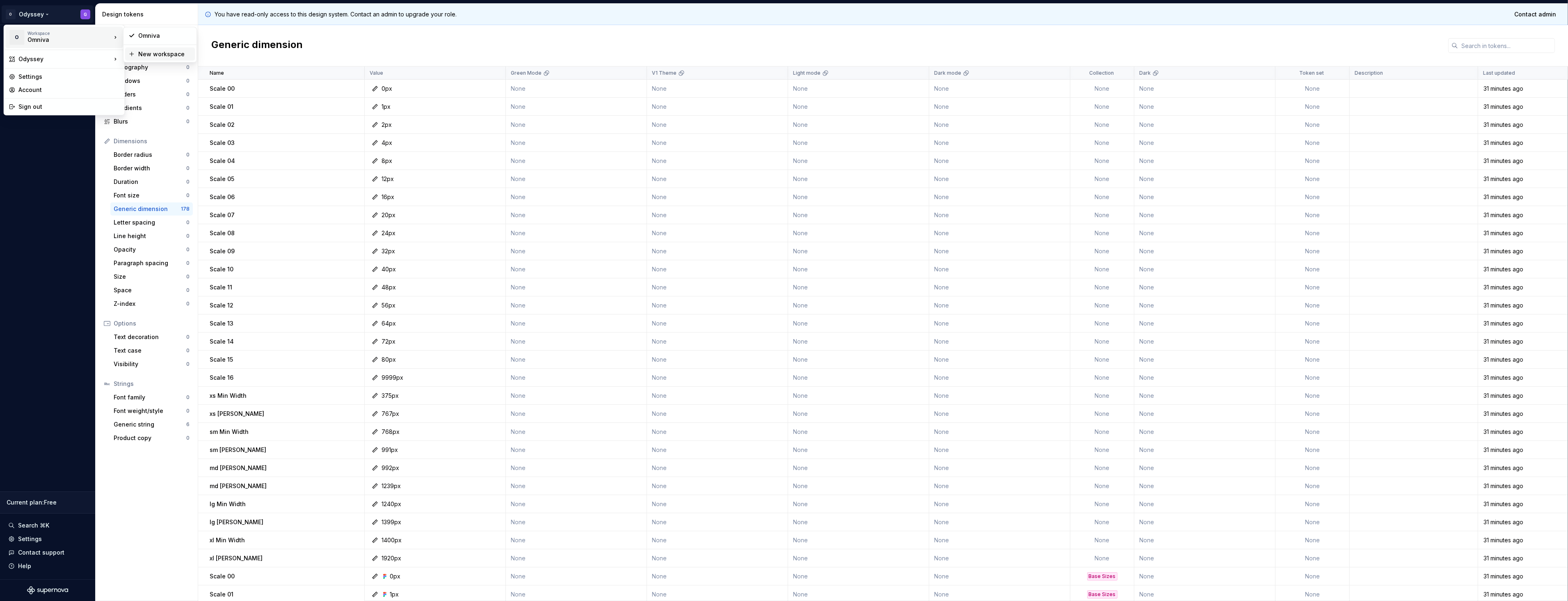
click at [156, 55] on div "New workspace" at bounding box center [164, 54] width 54 height 8
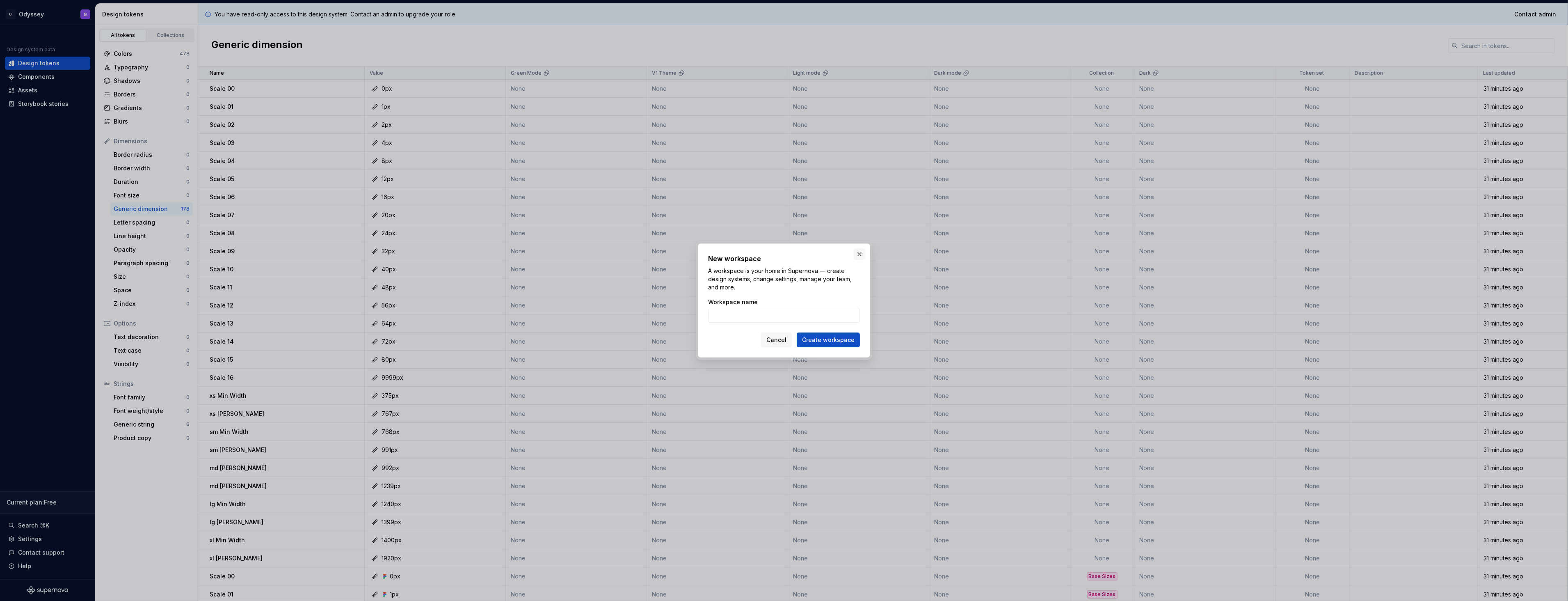
click at [857, 255] on button "button" at bounding box center [859, 253] width 11 height 11
